Goal: Communication & Community: Answer question/provide support

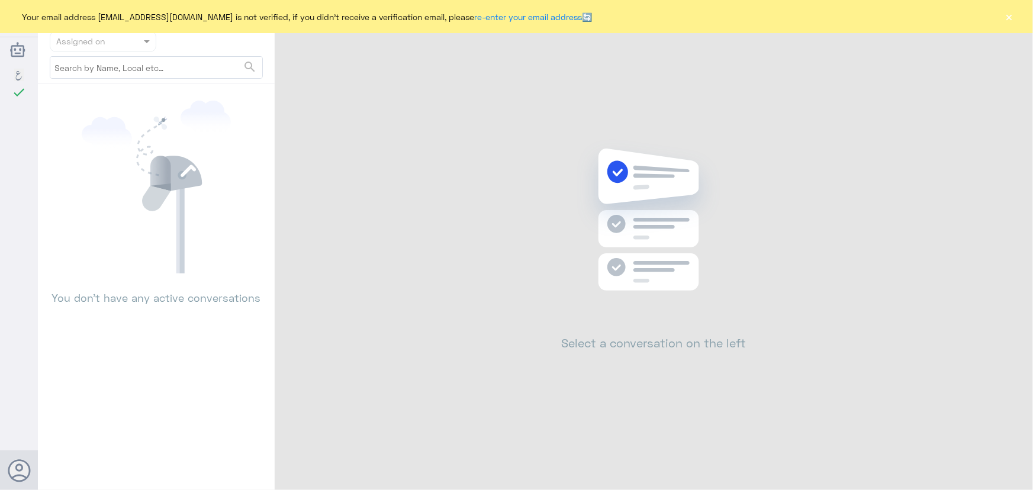
click at [1015, 17] on button "×" at bounding box center [1010, 17] width 12 height 12
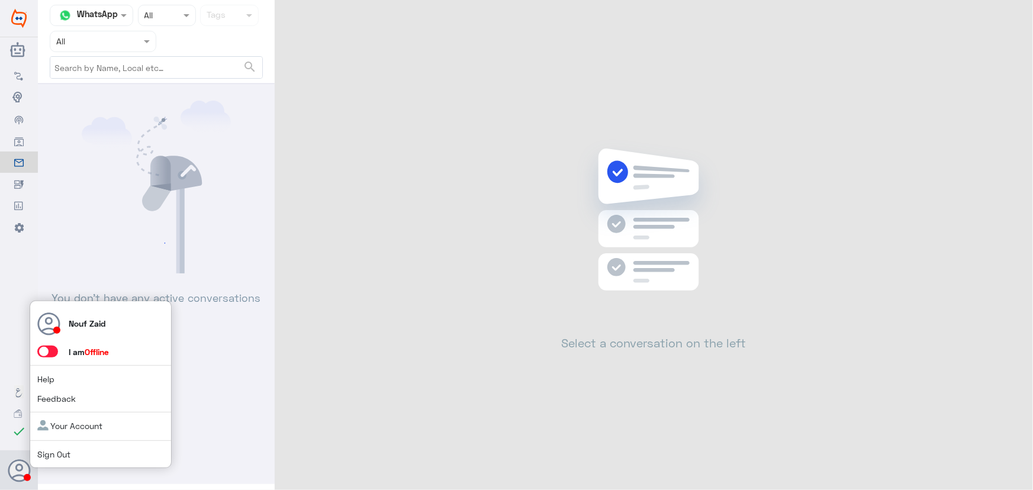
click at [57, 354] on span at bounding box center [47, 352] width 21 height 12
click at [0, 0] on input "checkbox" at bounding box center [0, 0] width 0 height 0
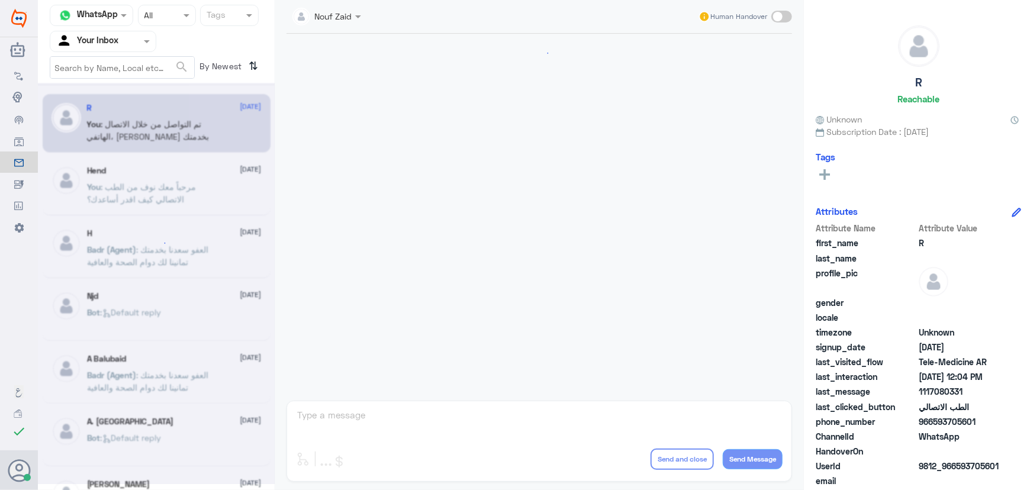
scroll to position [389, 0]
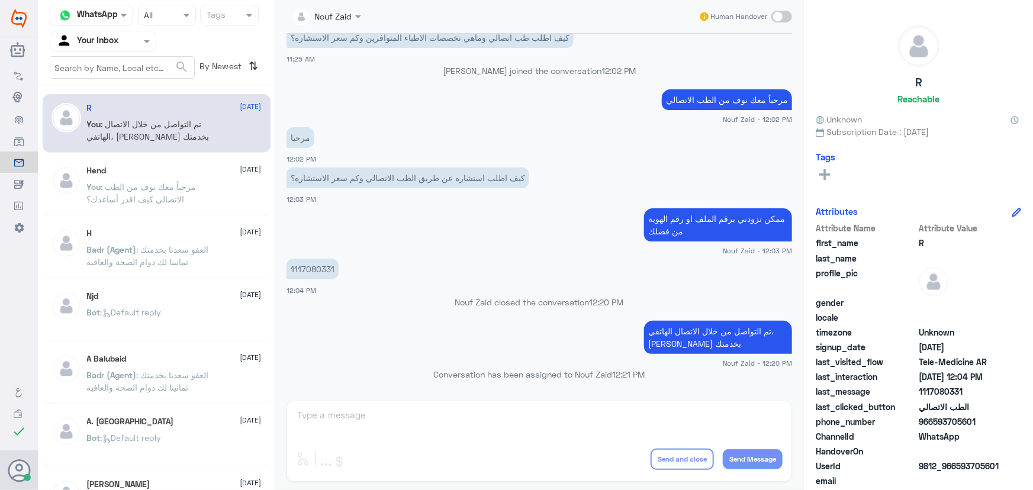
click at [110, 41] on input "text" at bounding box center [88, 41] width 65 height 14
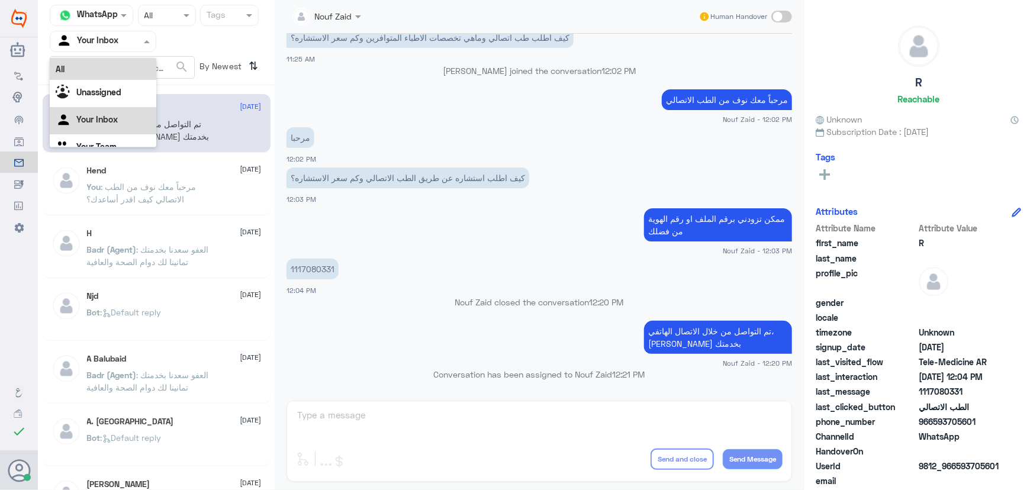
click at [115, 64] on div "All" at bounding box center [103, 69] width 107 height 22
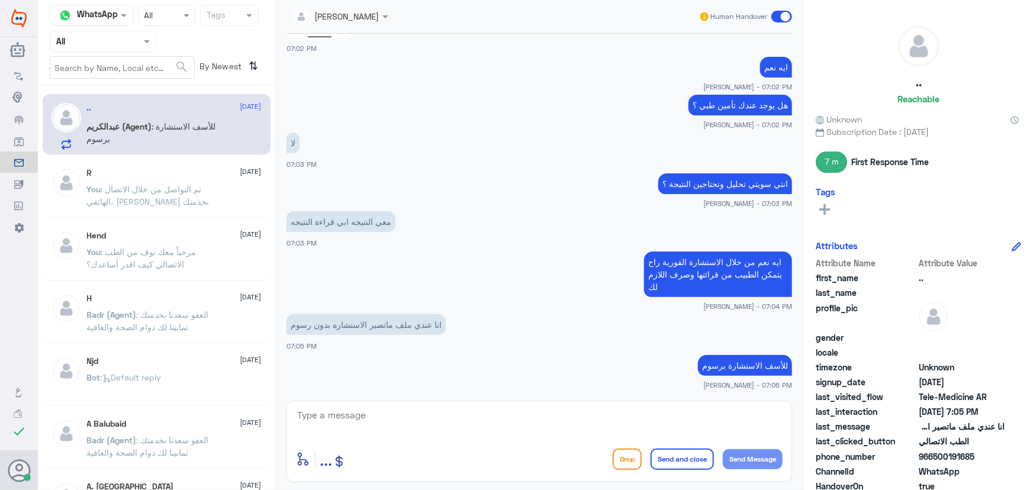
scroll to position [669, 0]
drag, startPoint x: 933, startPoint y: 459, endPoint x: 1001, endPoint y: 461, distance: 68.1
click at [1001, 461] on span "966500191685" at bounding box center [962, 457] width 86 height 12
copy span "500191685"
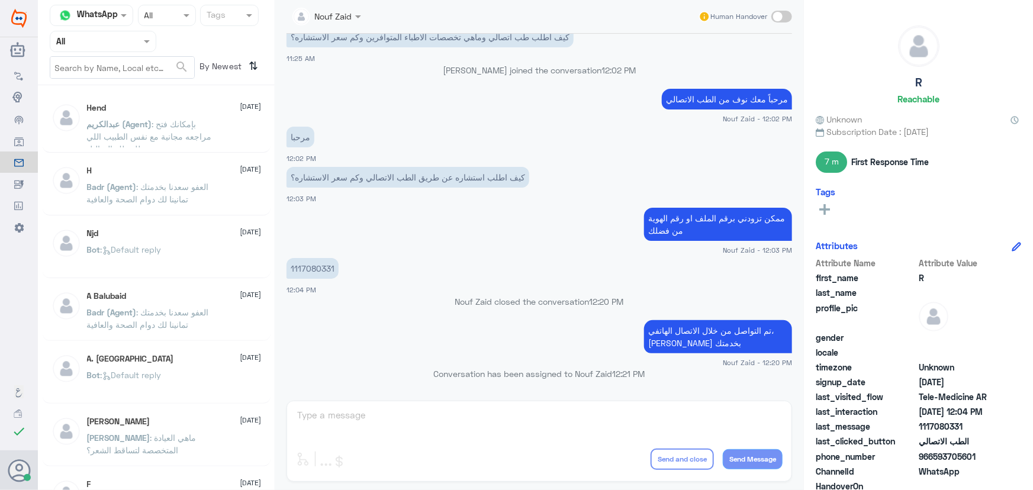
scroll to position [389, 0]
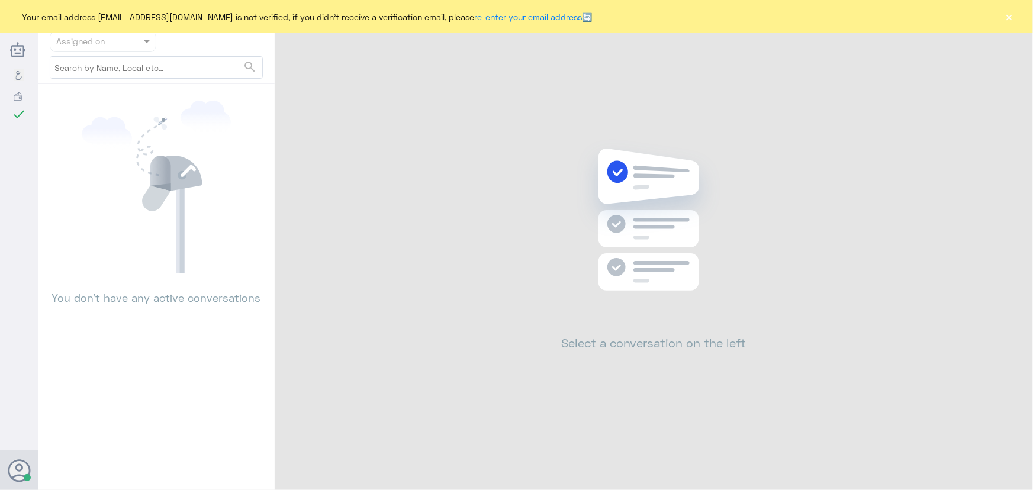
click at [1004, 18] on button "×" at bounding box center [1010, 17] width 12 height 12
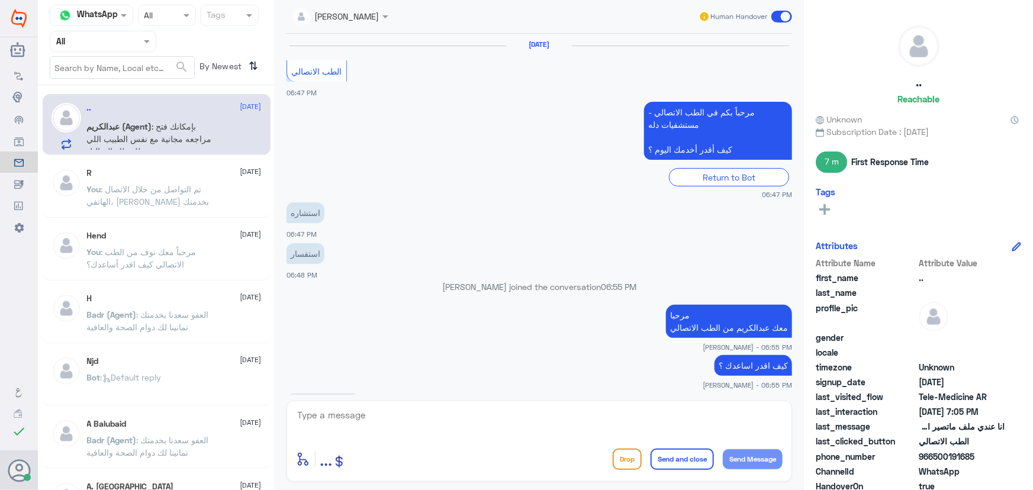
scroll to position [695, 0]
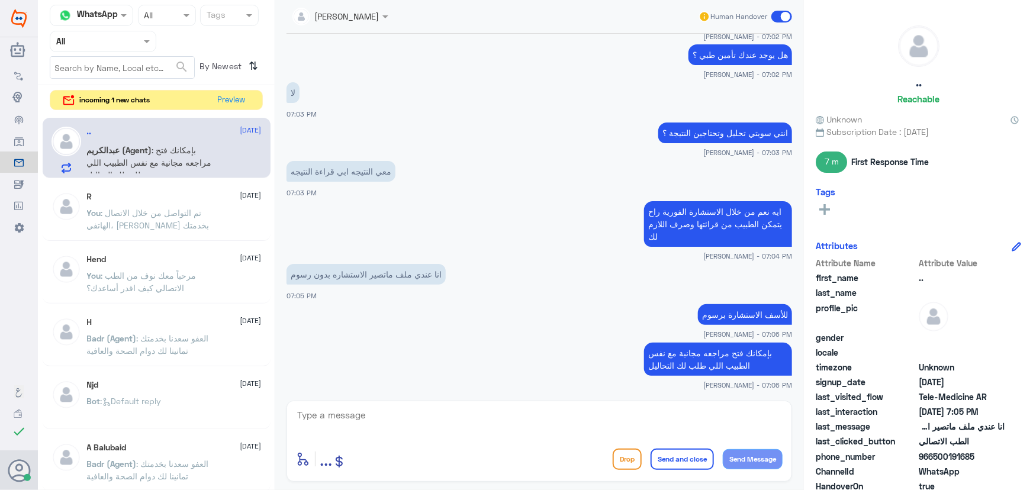
click at [229, 82] on nav "Channel WhatsApp Status × All Tags Agent Filter All search By Newest ⇅" at bounding box center [156, 45] width 237 height 81
click at [231, 97] on button "Preview" at bounding box center [232, 100] width 37 height 18
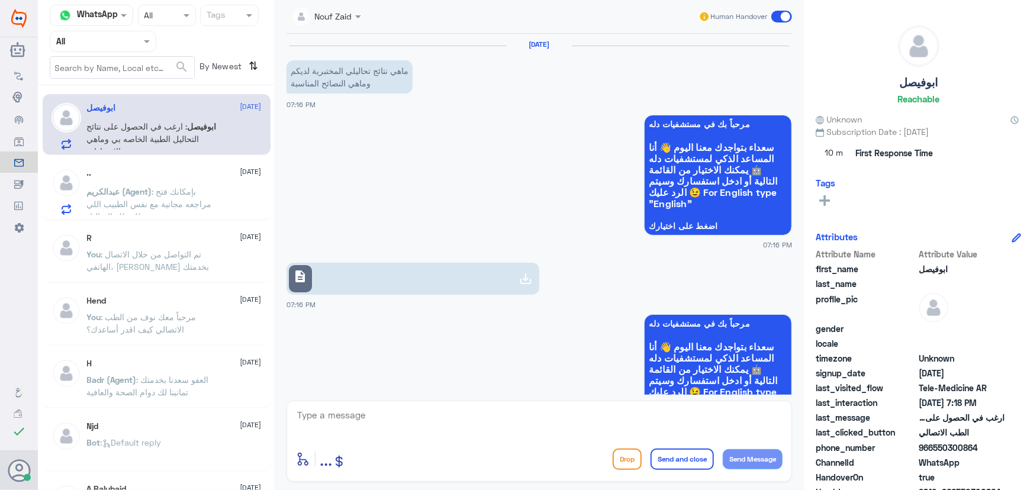
scroll to position [277, 0]
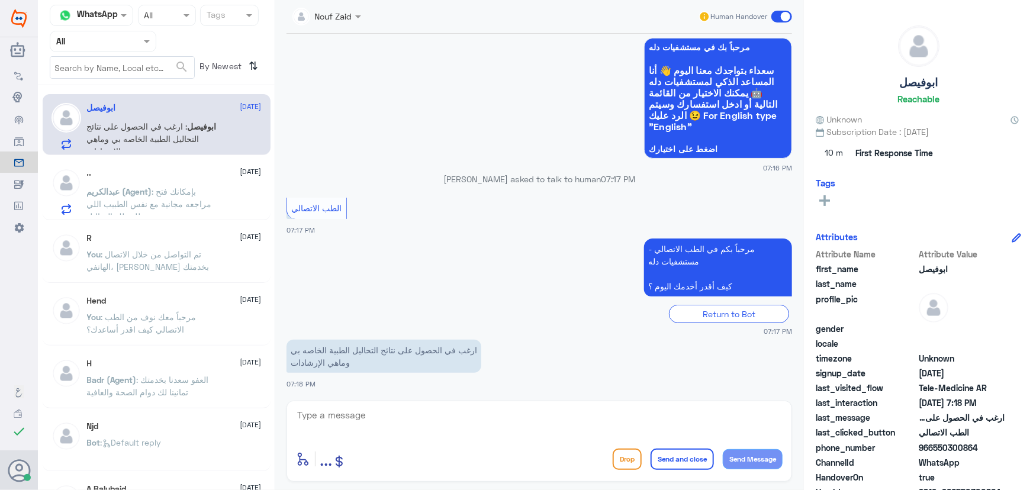
click at [414, 420] on textarea at bounding box center [539, 421] width 487 height 29
paste textarea "مرحباً معك نوف من الطب الاتصالي"
type textarea "مرحباً معك نوف من الطب الاتصالي"
click at [758, 465] on button "Send Message" at bounding box center [753, 459] width 60 height 20
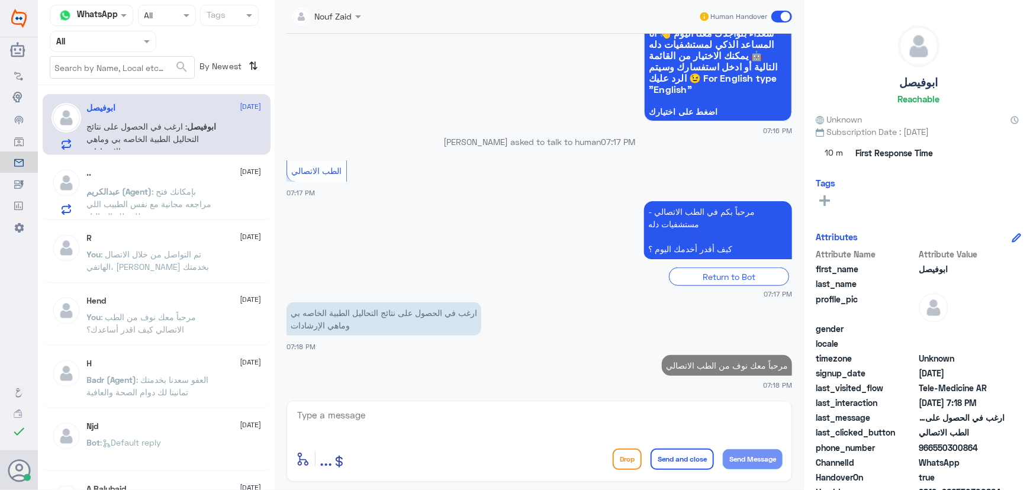
drag, startPoint x: 934, startPoint y: 448, endPoint x: 1033, endPoint y: 450, distance: 98.3
click at [1033, 450] on div "ابوفيصل Reachable Unknown Subscription Date : 09/24/2025 10 m First Response Ti…" at bounding box center [918, 247] width 229 height 494
copy span "550300864"
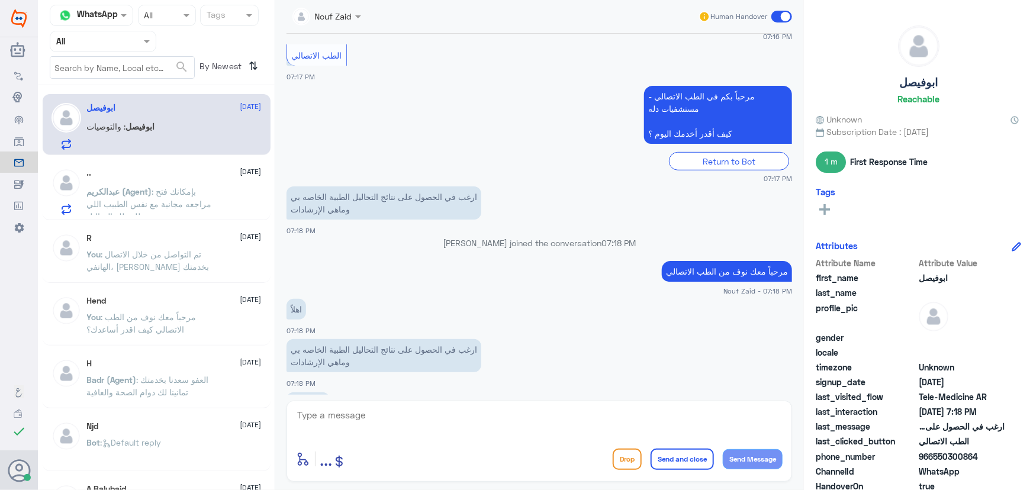
scroll to position [448, 0]
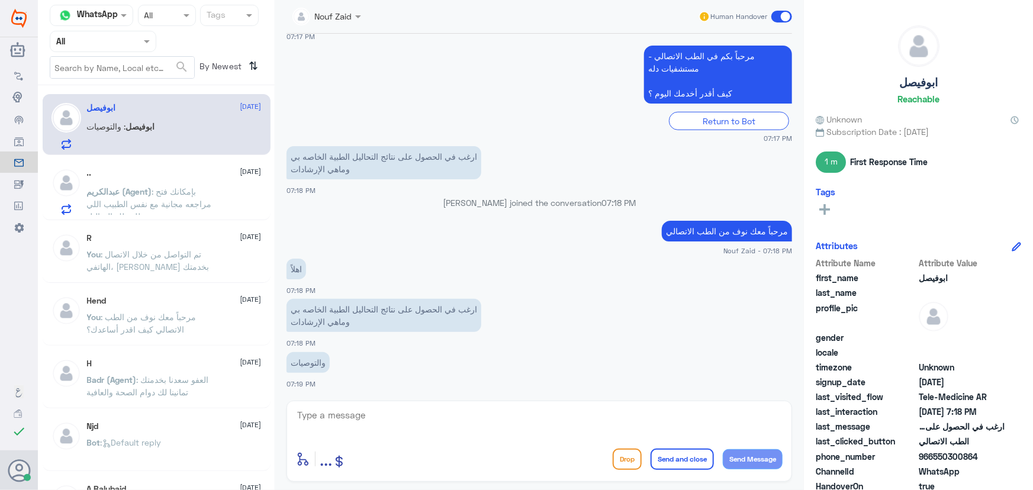
click at [474, 416] on textarea at bounding box center [539, 421] width 487 height 29
type textarea "متى تم سحب العينات؟"
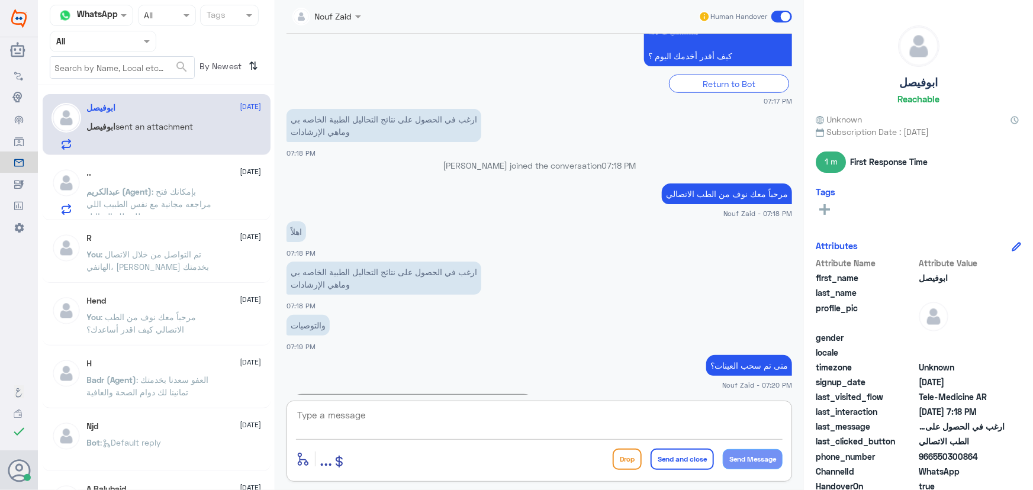
scroll to position [538, 0]
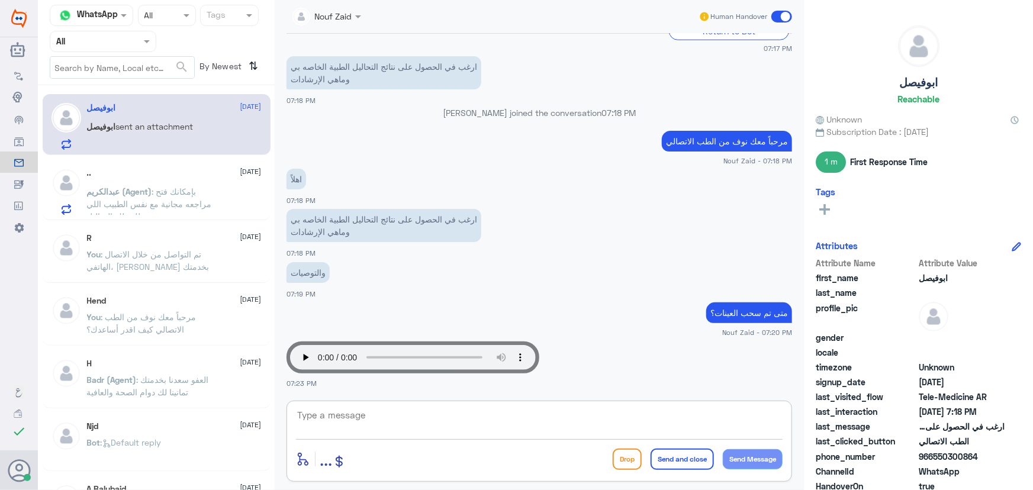
click at [494, 409] on textarea at bounding box center [539, 421] width 487 height 29
type textarea "ا"
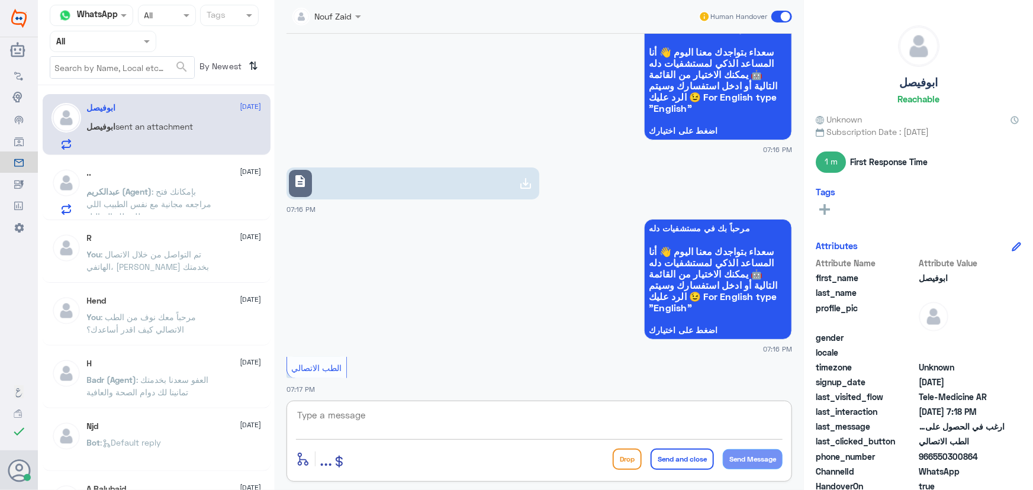
scroll to position [0, 0]
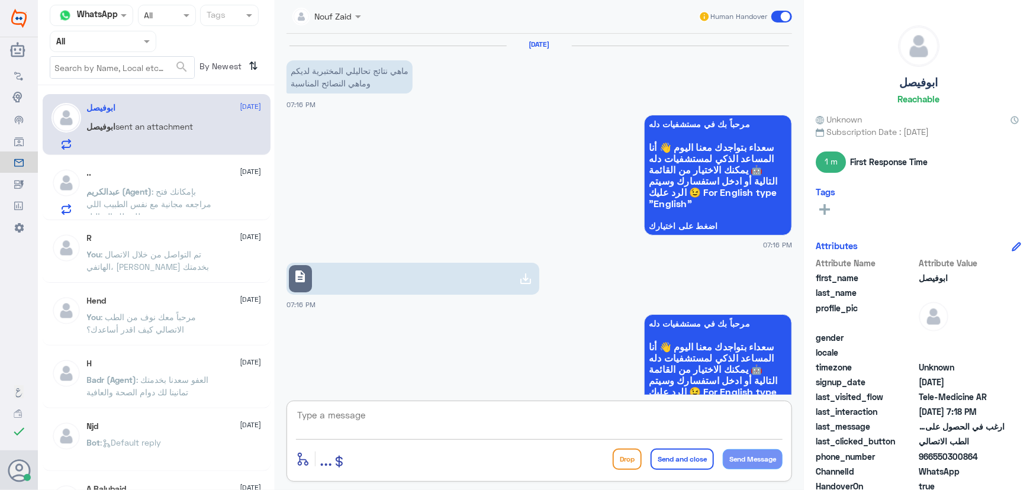
click at [516, 293] on link "description" at bounding box center [413, 279] width 253 height 32
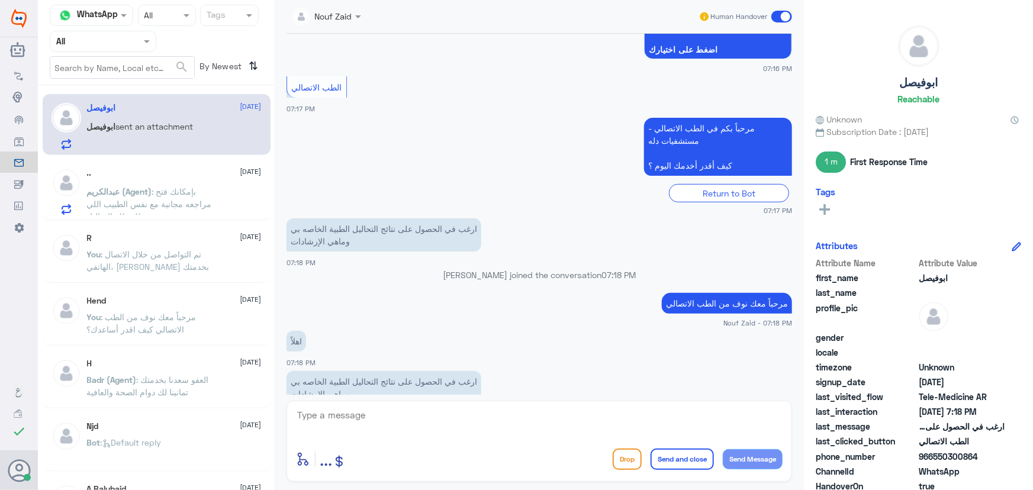
scroll to position [538, 0]
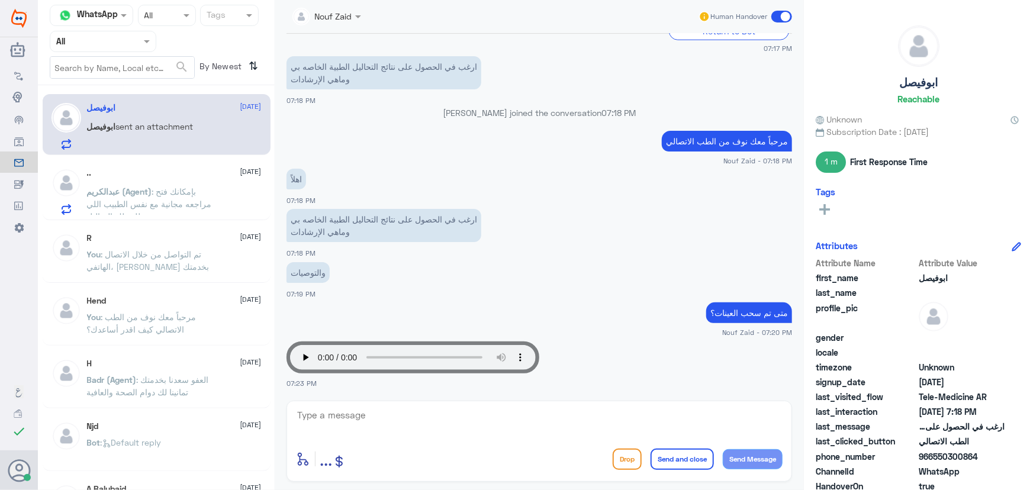
click at [428, 403] on div "enter flow name ... Drop Send and close Send Message" at bounding box center [540, 441] width 506 height 81
click at [425, 410] on textarea at bounding box center [539, 421] width 487 height 29
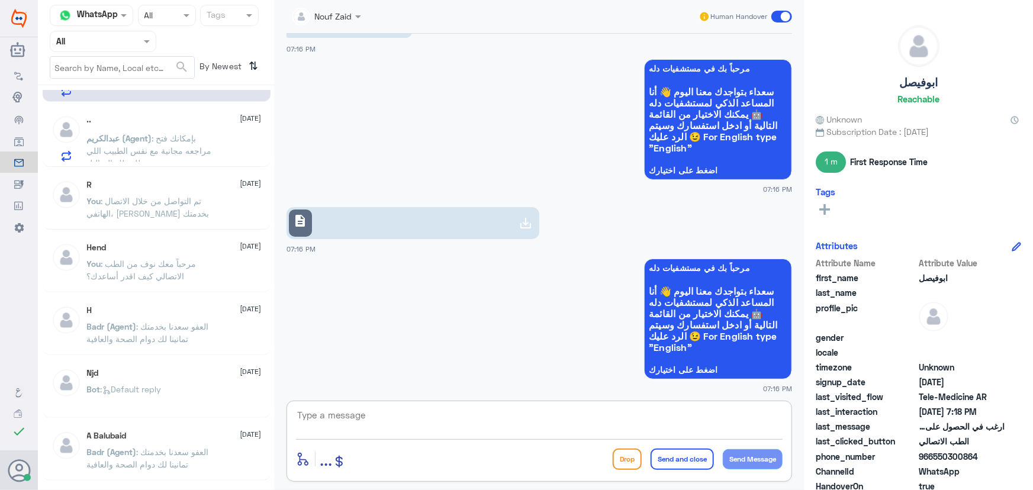
scroll to position [0, 0]
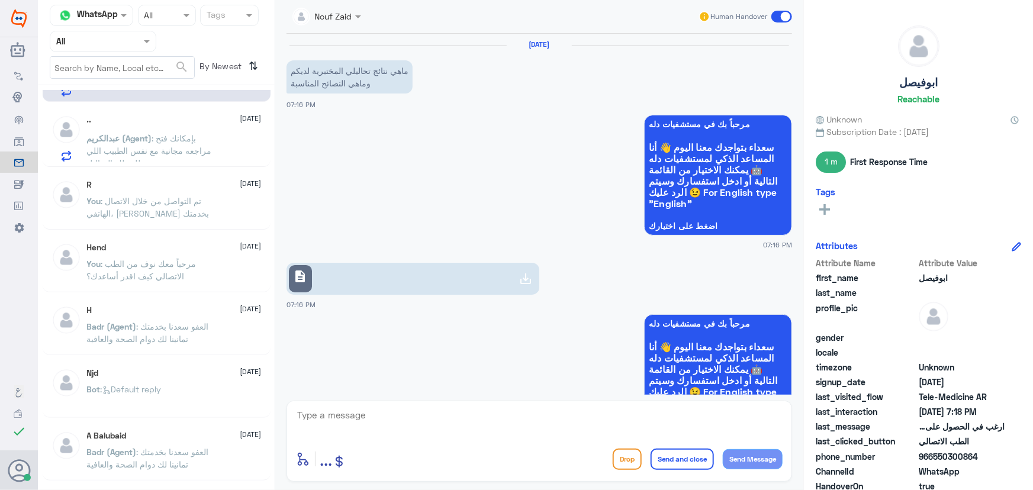
click at [403, 284] on link "description" at bounding box center [413, 279] width 253 height 32
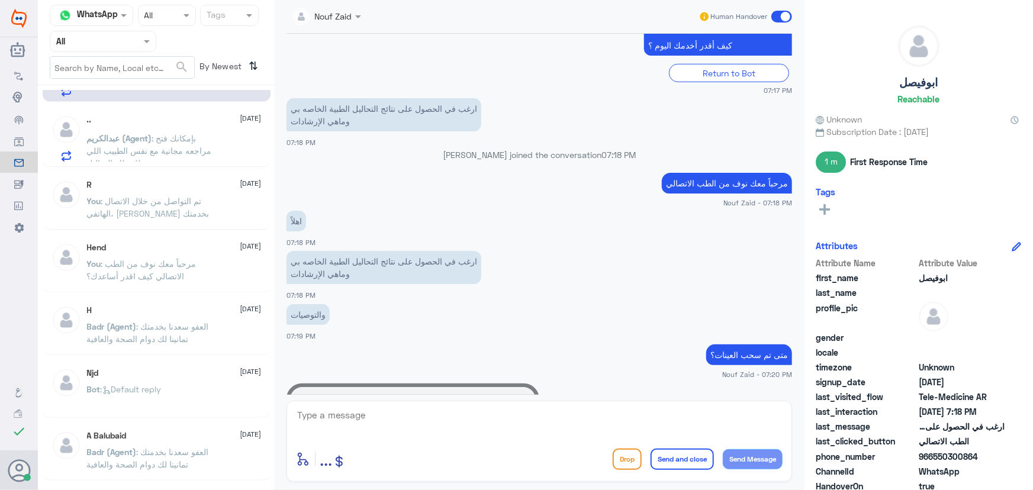
scroll to position [538, 0]
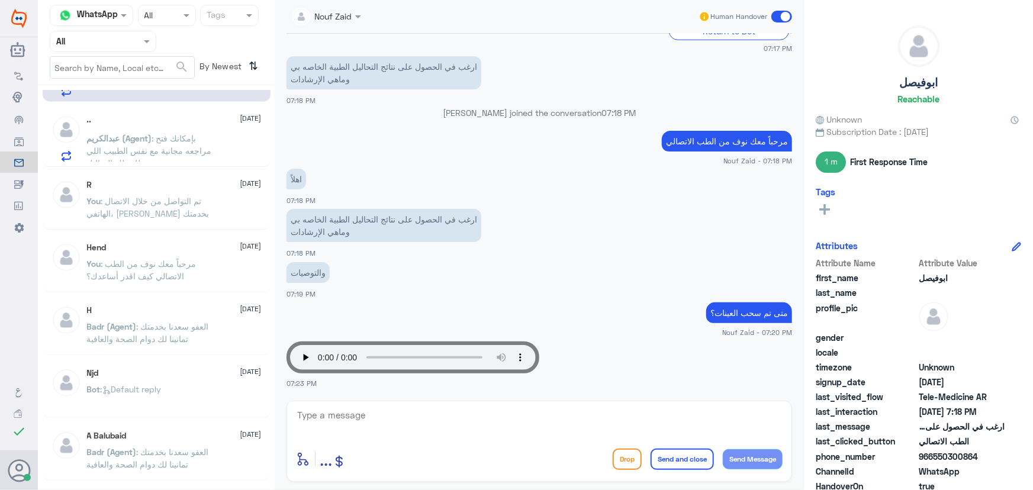
click at [414, 420] on textarea at bounding box center [539, 421] width 487 height 29
click at [779, 15] on span at bounding box center [782, 17] width 21 height 12
click at [0, 0] on input "checkbox" at bounding box center [0, 0] width 0 height 0
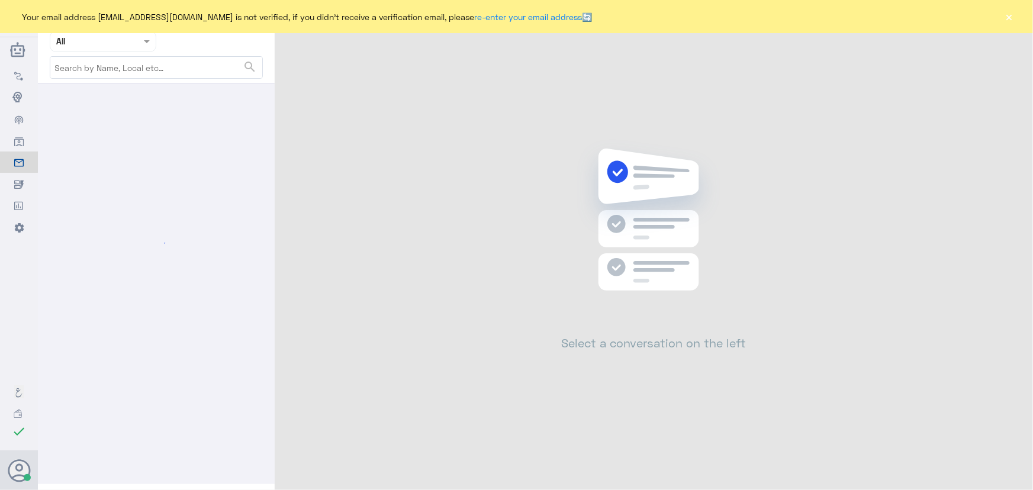
click at [1012, 21] on button "×" at bounding box center [1010, 17] width 12 height 12
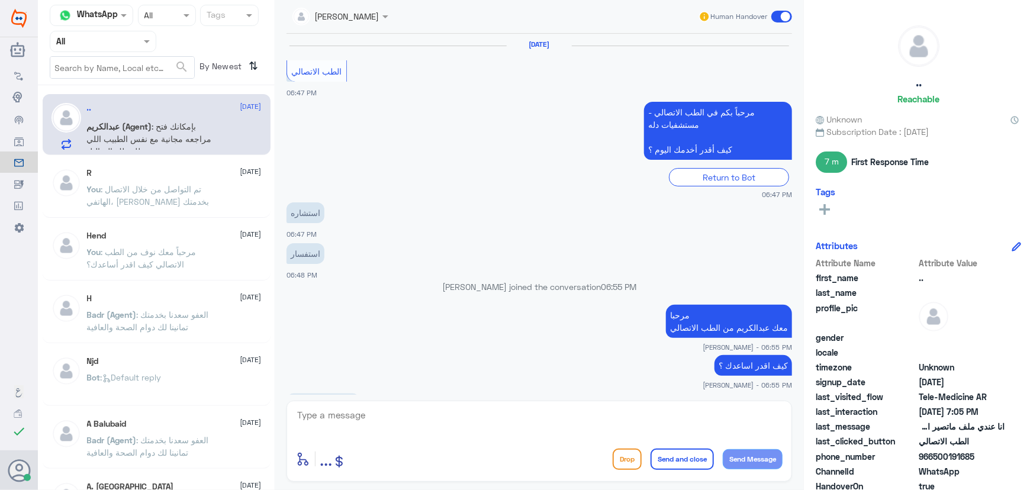
scroll to position [695, 0]
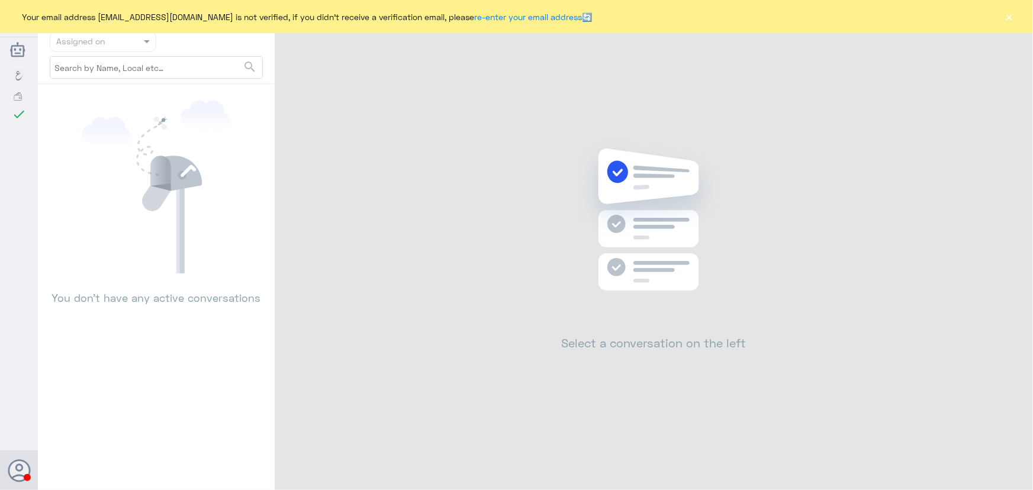
click at [1012, 18] on button "×" at bounding box center [1010, 17] width 12 height 12
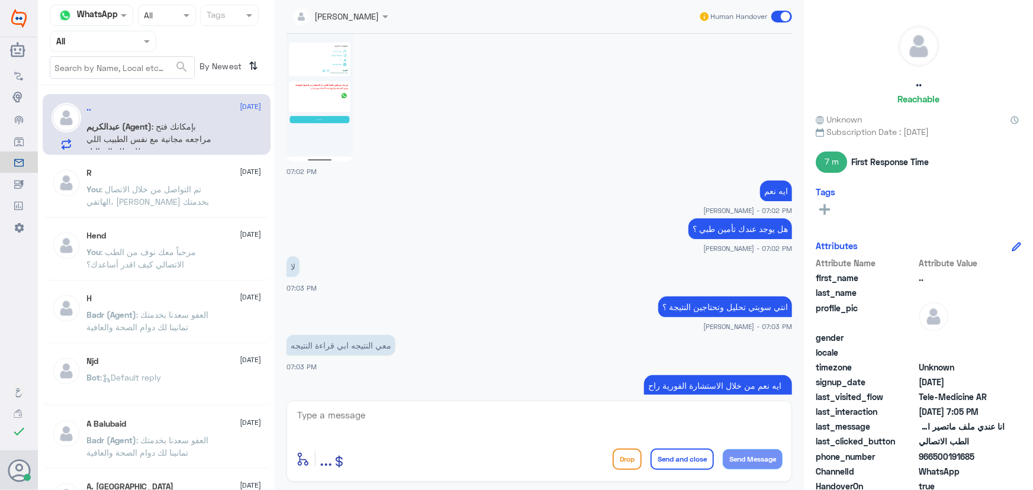
scroll to position [533, 0]
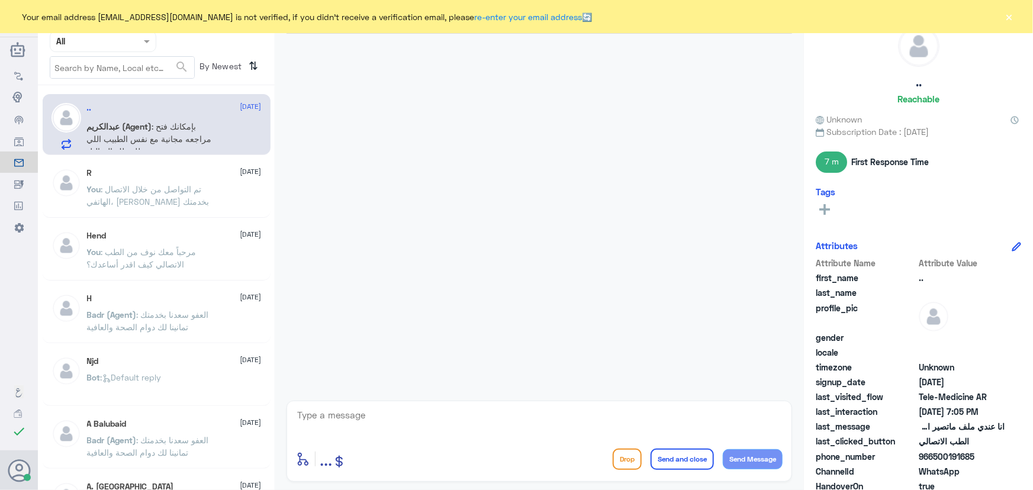
click at [1001, 16] on div "Your email address [EMAIL_ADDRESS][DOMAIN_NAME] is not verified, if you didn't …" at bounding box center [516, 16] width 1033 height 33
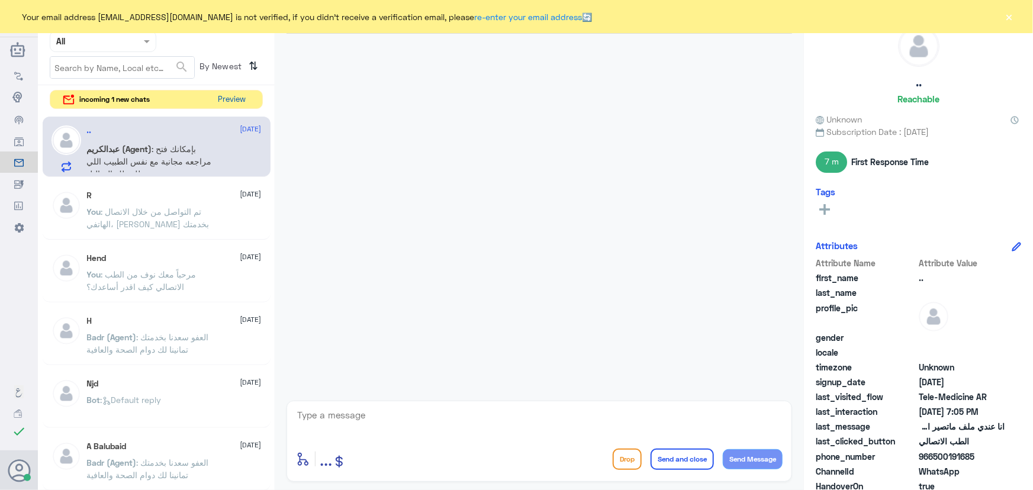
click at [235, 92] on button "Preview" at bounding box center [232, 100] width 37 height 18
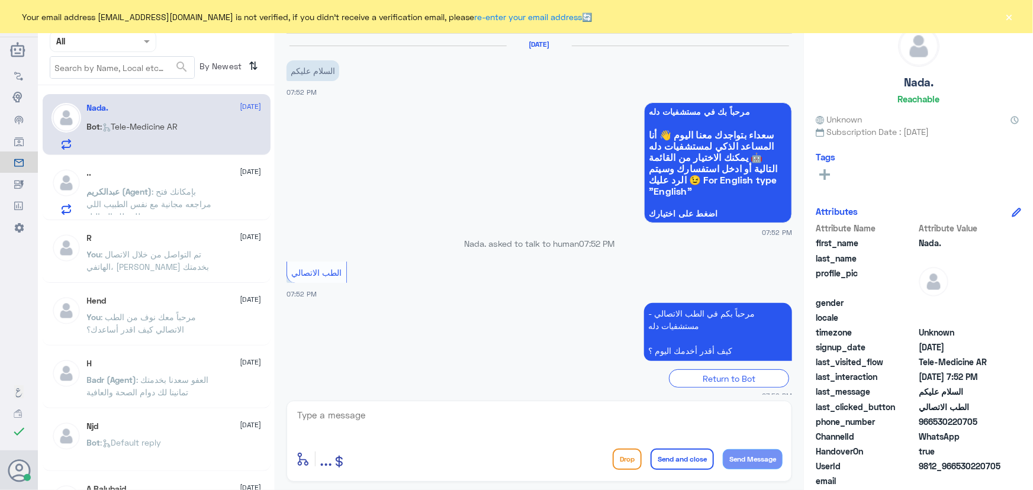
scroll to position [12, 0]
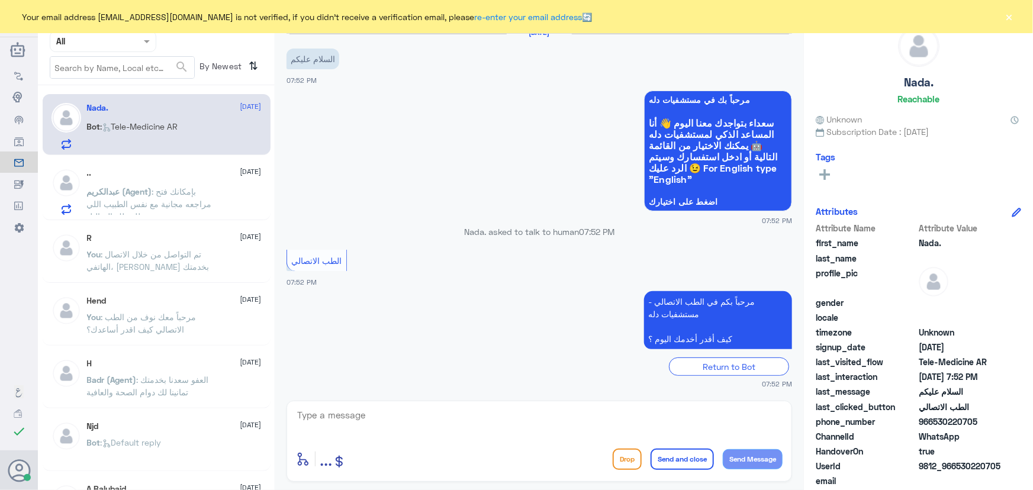
click at [1018, 20] on div "Your email address [EMAIL_ADDRESS][DOMAIN_NAME] is not verified, if you didn't …" at bounding box center [516, 16] width 1033 height 33
click at [1008, 15] on button "×" at bounding box center [1010, 17] width 12 height 12
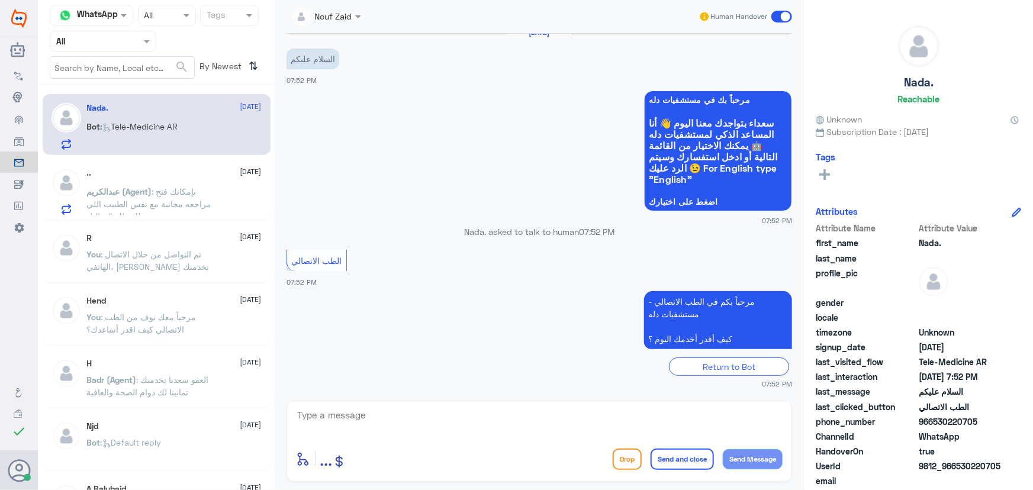
scroll to position [52, 0]
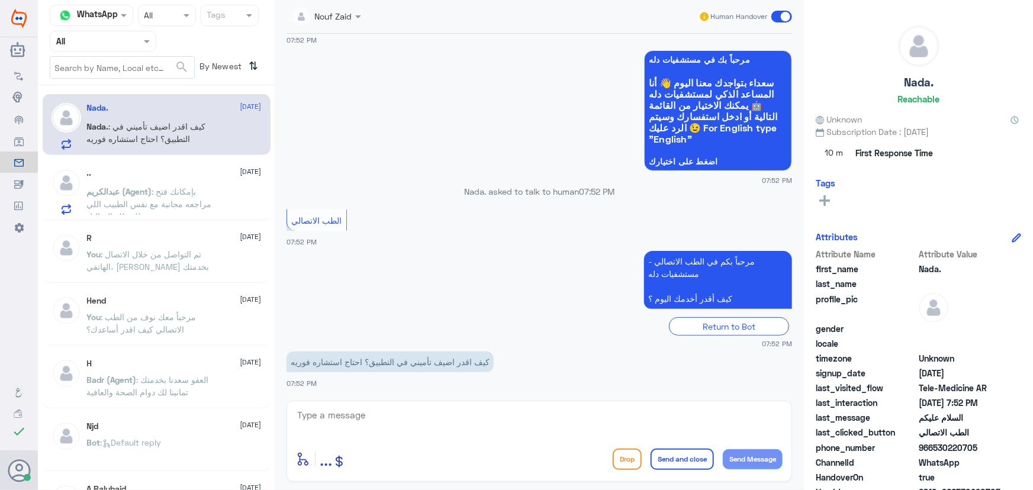
drag, startPoint x: 934, startPoint y: 448, endPoint x: 1007, endPoint y: 448, distance: 73.4
click at [1007, 448] on div "phone_number [PHONE_NUMBER]" at bounding box center [918, 449] width 205 height 15
copy span "530220705"
click at [580, 437] on div at bounding box center [539, 423] width 487 height 32
click at [573, 428] on textarea at bounding box center [539, 421] width 487 height 29
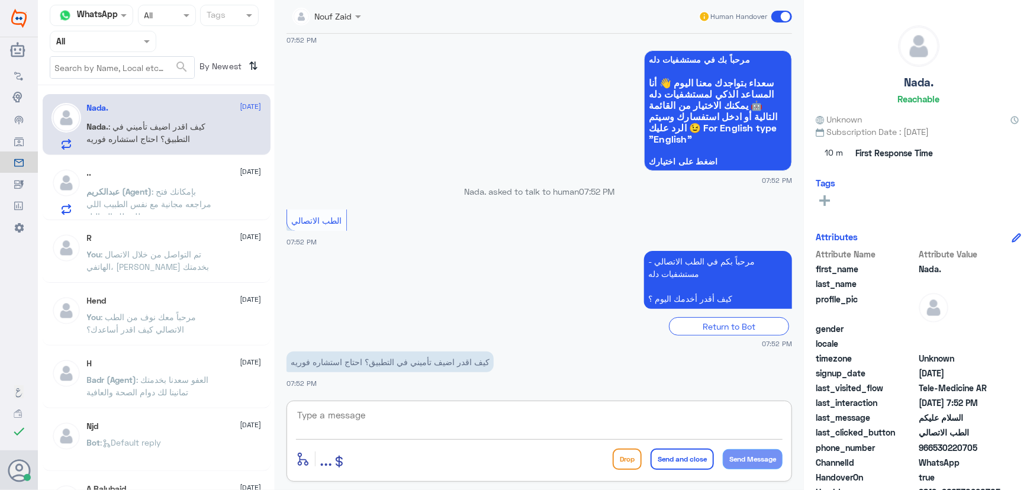
paste textarea "مرحباً معك نوف من الطب الاتصالي"
type textarea "مرحباً معك نوف من الطب الاتصالي"
click at [743, 464] on button "Send Message" at bounding box center [753, 459] width 60 height 20
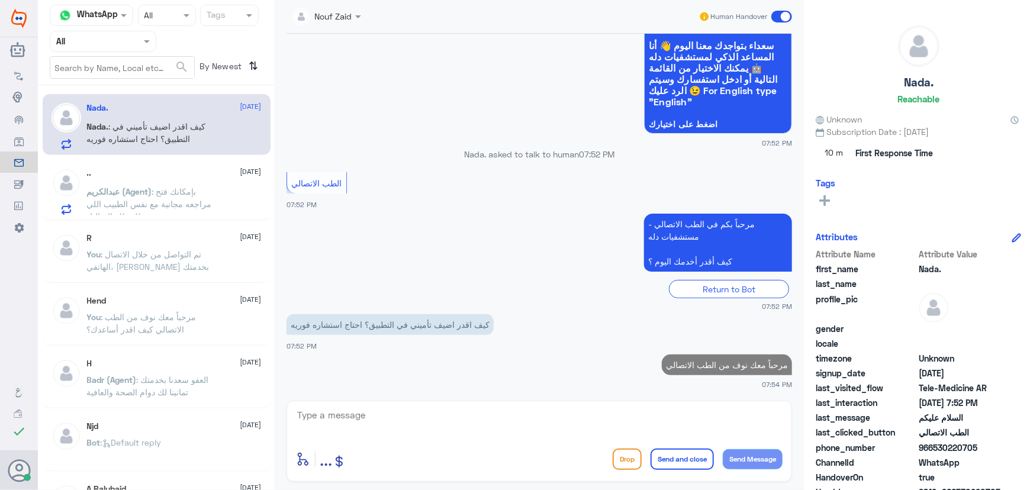
click at [723, 449] on button "Send Message" at bounding box center [753, 459] width 60 height 20
click at [490, 422] on textarea at bounding box center [539, 421] width 487 height 29
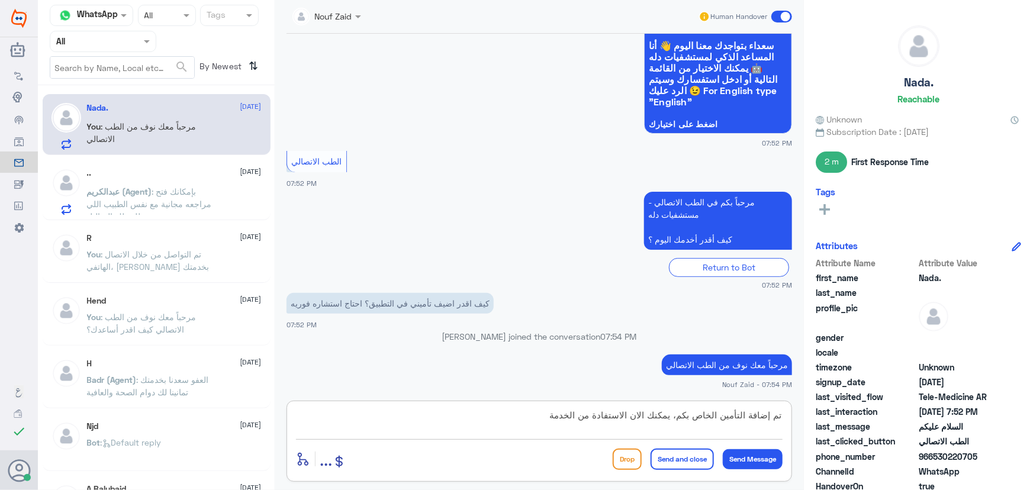
type textarea "تم إضافة التأمين الخاص بكم، يمكنك الان الاستفادة من الخدمة"
click at [664, 467] on button "Send and close" at bounding box center [682, 459] width 63 height 21
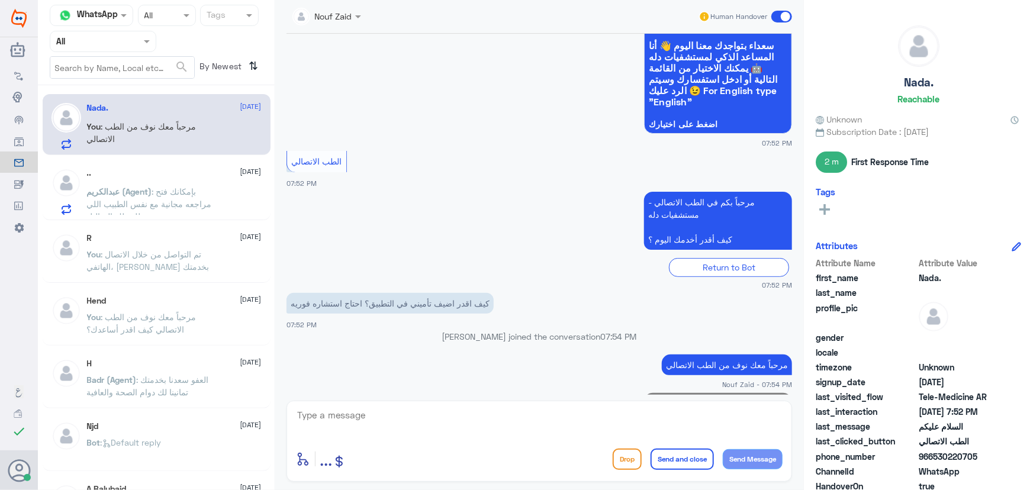
scroll to position [140, 0]
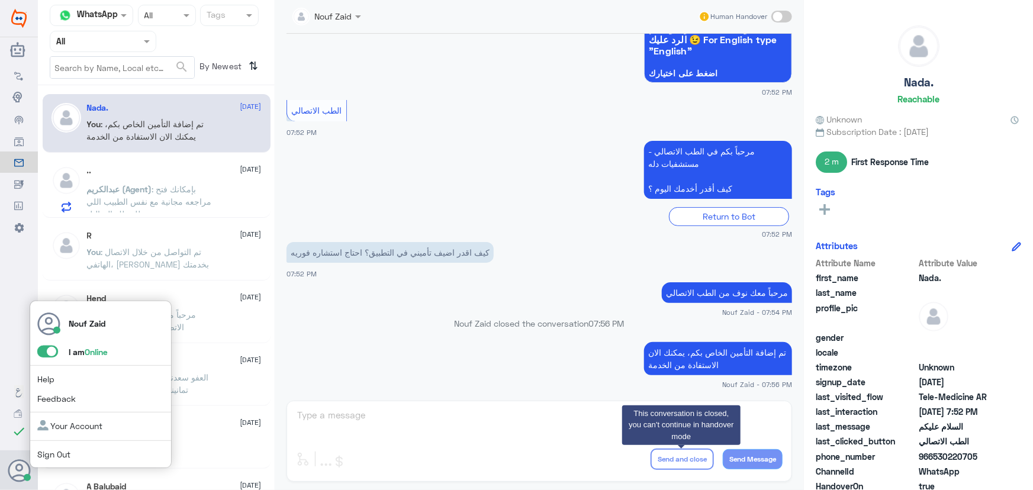
click at [57, 353] on span at bounding box center [47, 352] width 21 height 12
click at [0, 0] on input "checkbox" at bounding box center [0, 0] width 0 height 0
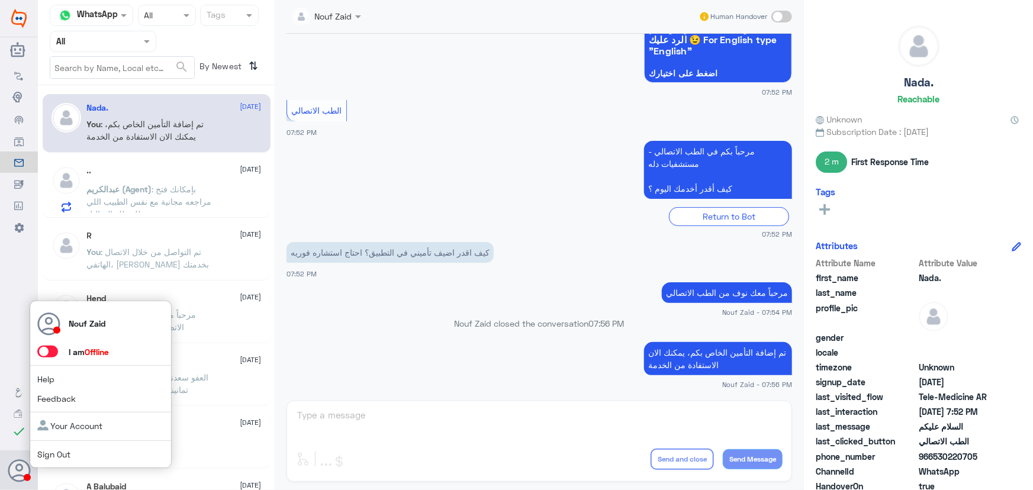
click at [51, 355] on span at bounding box center [47, 352] width 21 height 12
click at [0, 0] on input "checkbox" at bounding box center [0, 0] width 0 height 0
drag, startPoint x: 20, startPoint y: 467, endPoint x: 14, endPoint y: 477, distance: 11.7
click at [14, 477] on use at bounding box center [19, 471] width 23 height 23
click at [48, 355] on span at bounding box center [47, 352] width 21 height 12
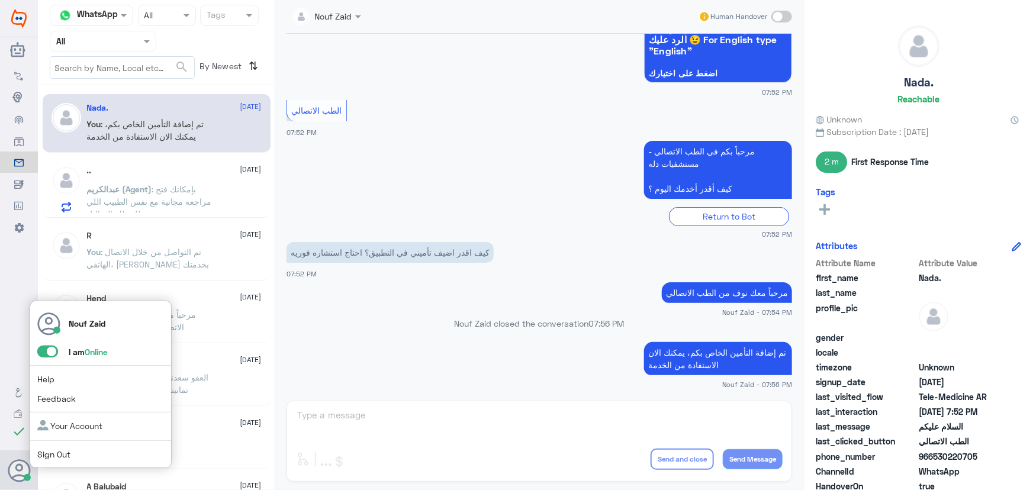
click at [0, 0] on input "checkbox" at bounding box center [0, 0] width 0 height 0
